Goal: Task Accomplishment & Management: Use online tool/utility

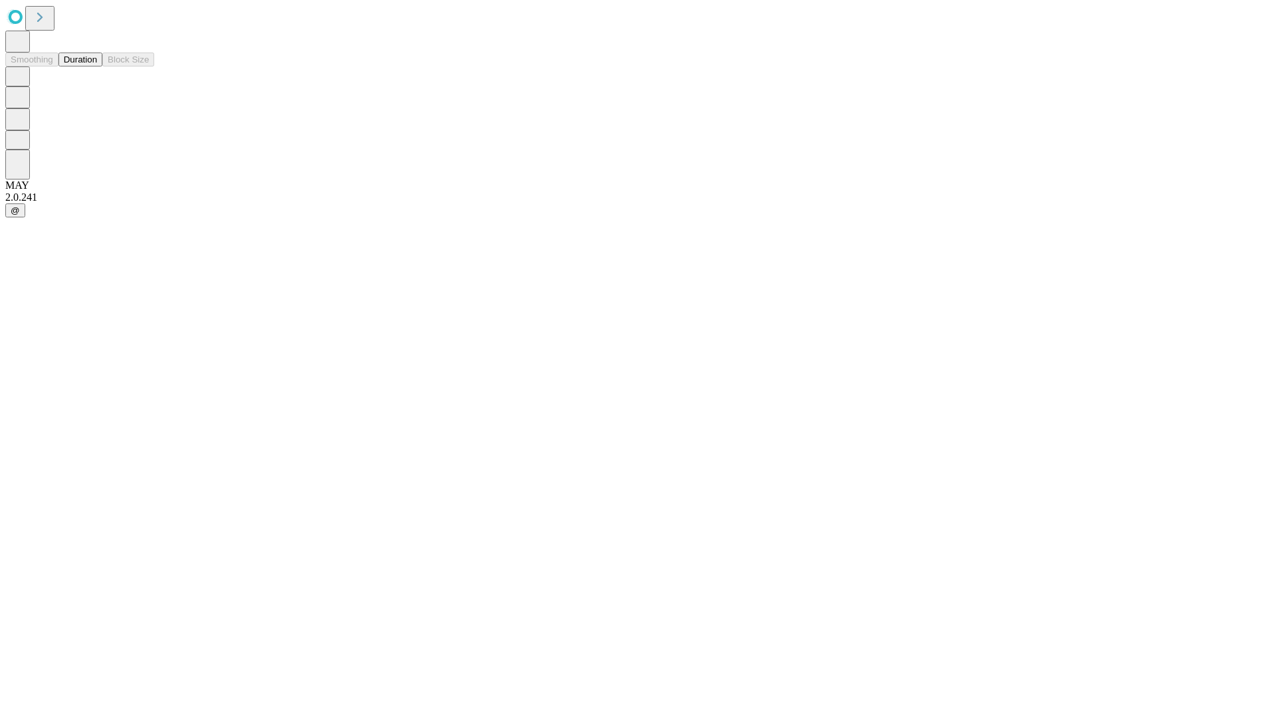
click at [97, 66] on button "Duration" at bounding box center [80, 60] width 44 height 14
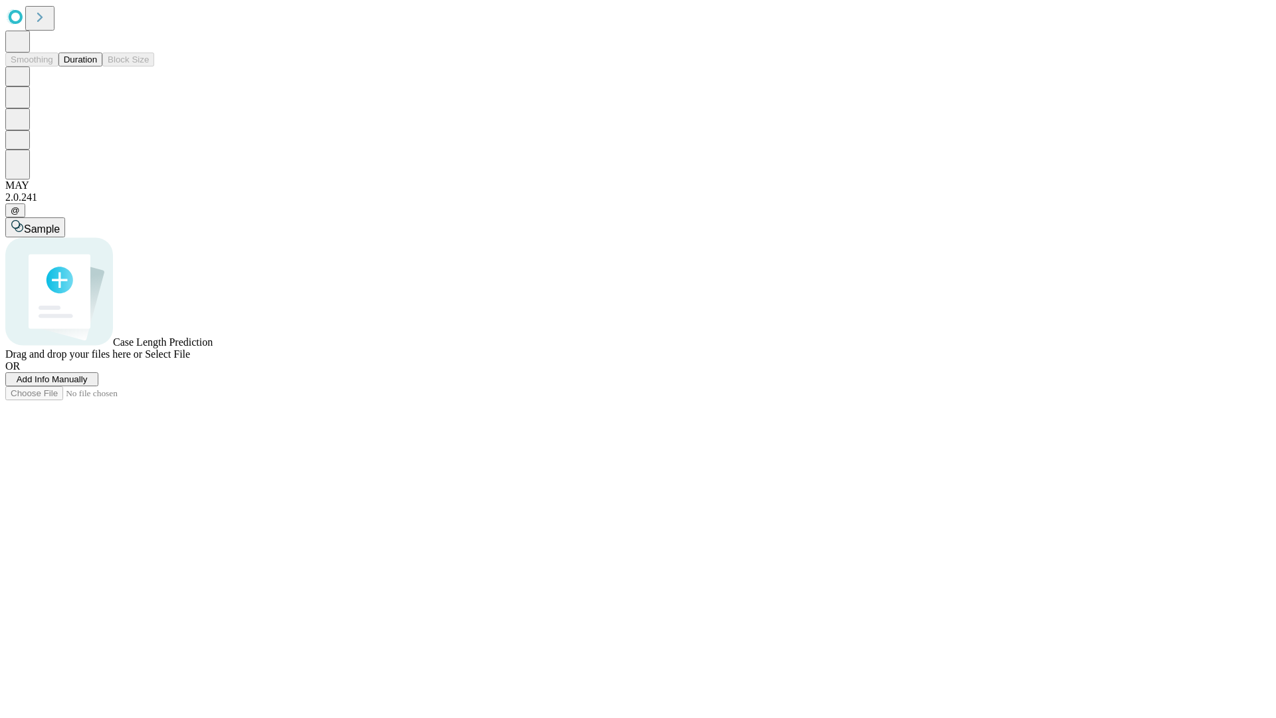
click at [88, 384] on span "Add Info Manually" at bounding box center [52, 379] width 71 height 10
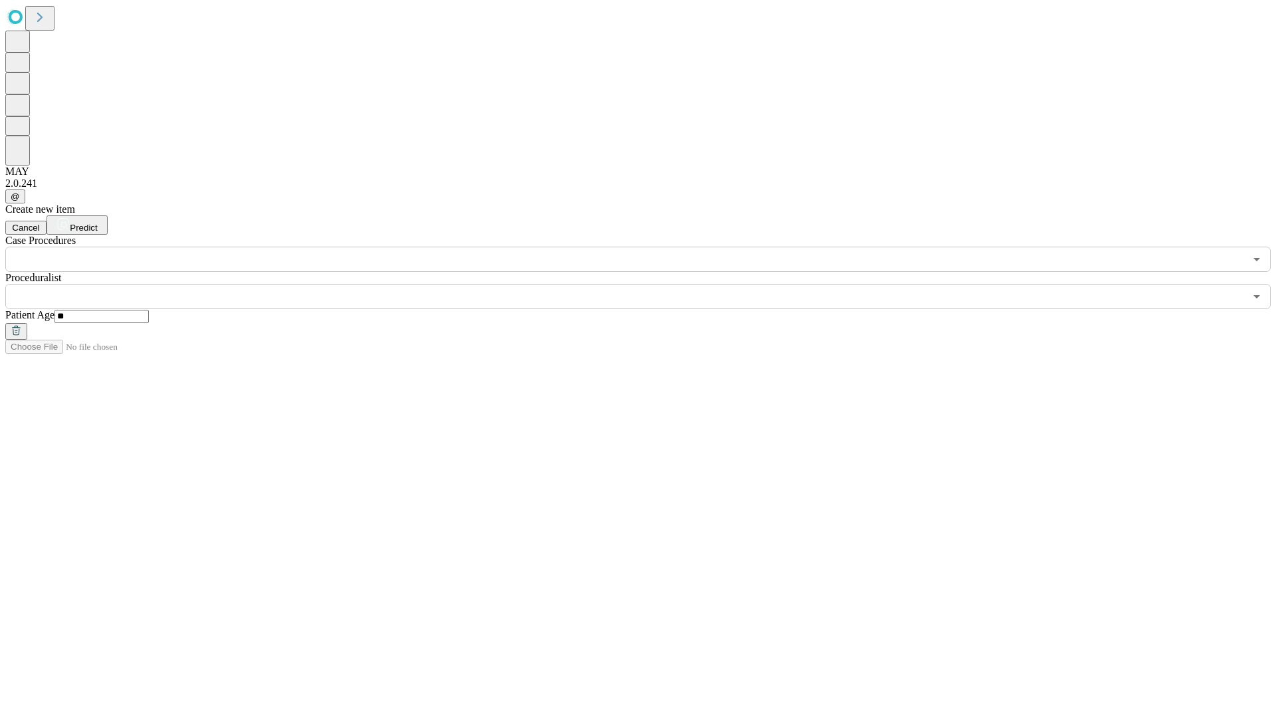
type input "**"
click at [647, 284] on input "text" at bounding box center [625, 296] width 1240 height 25
